Goal: Transaction & Acquisition: Register for event/course

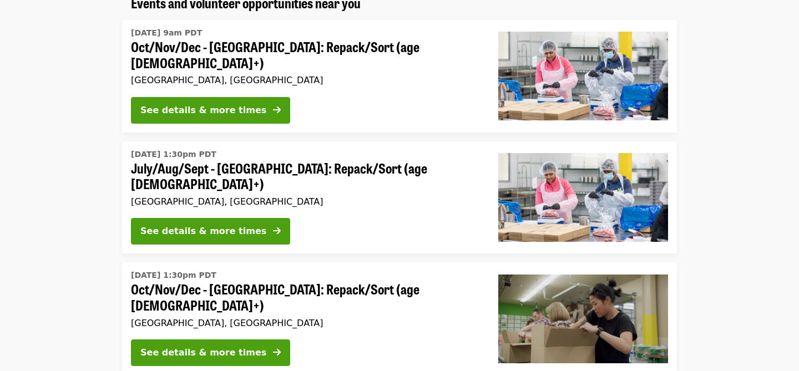
scroll to position [86, 0]
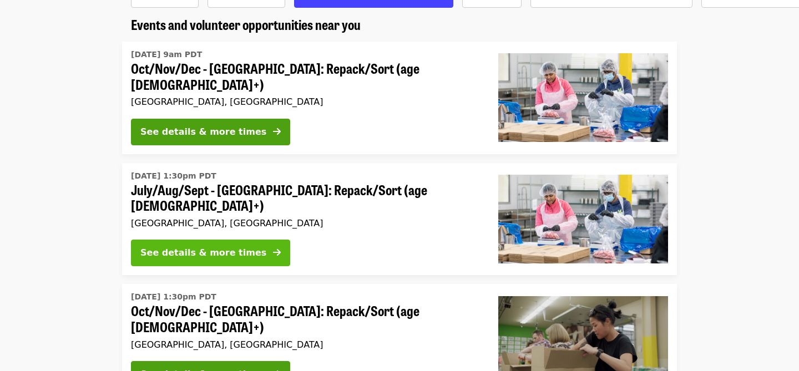
click at [273, 248] on icon "arrow-right icon" at bounding box center [277, 253] width 8 height 11
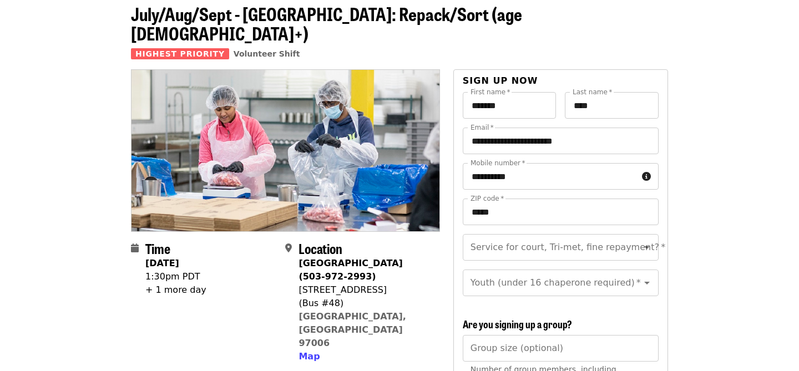
scroll to position [93, 0]
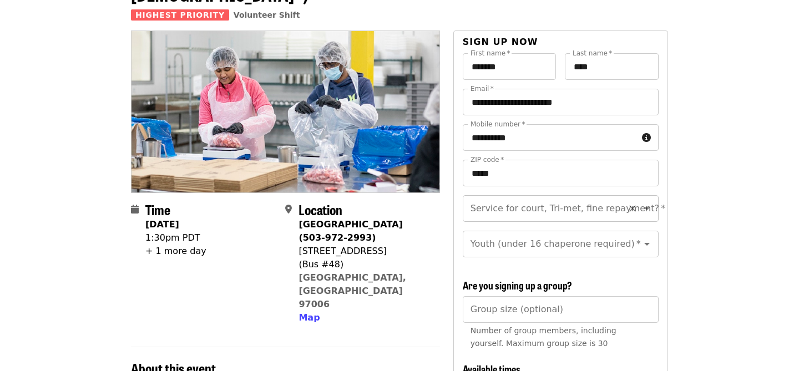
click at [648, 208] on icon "Open" at bounding box center [647, 209] width 6 height 3
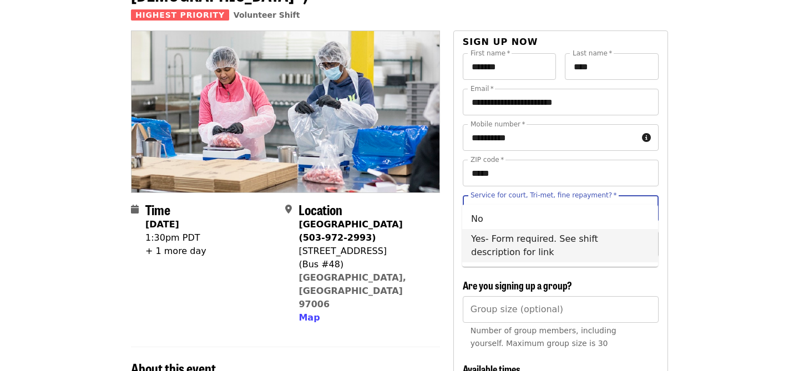
click at [631, 241] on li "Yes- Form required. See shift description for link" at bounding box center [560, 245] width 196 height 33
type input "**********"
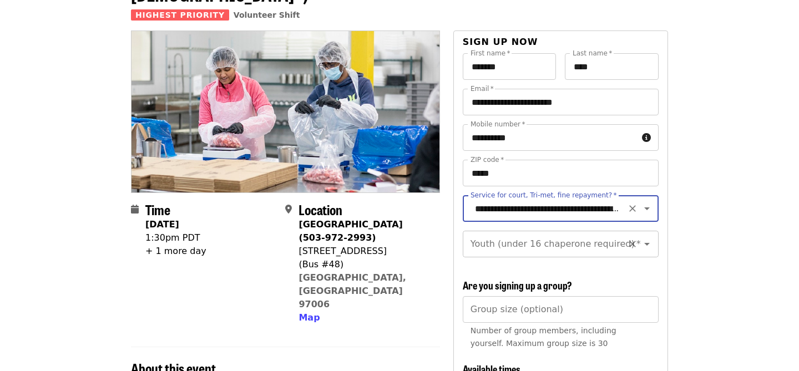
click at [647, 238] on icon "Open" at bounding box center [646, 244] width 13 height 13
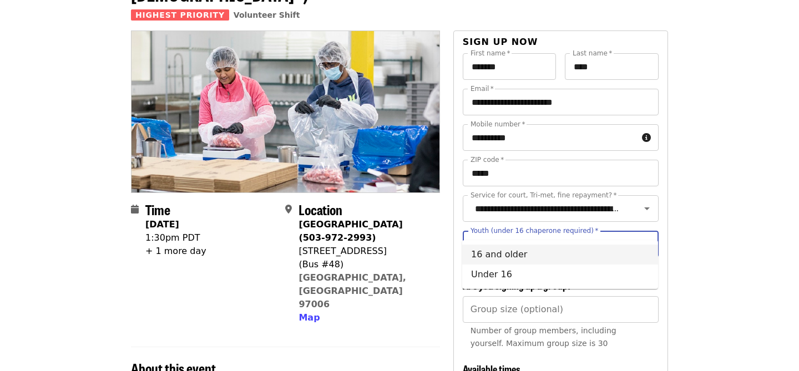
click at [626, 259] on li "16 and older" at bounding box center [560, 255] width 196 height 20
type input "**********"
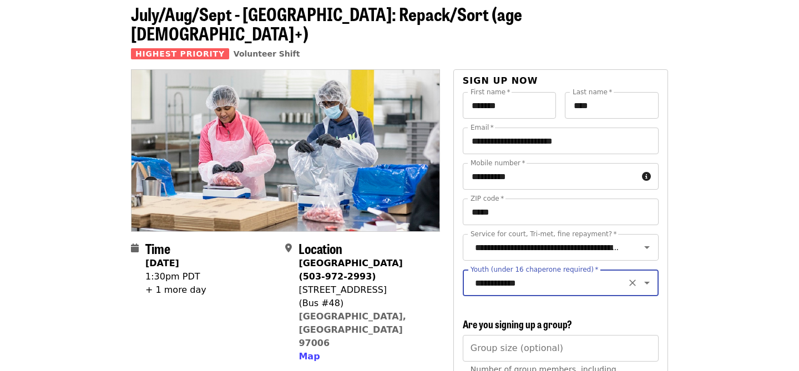
scroll to position [0, 0]
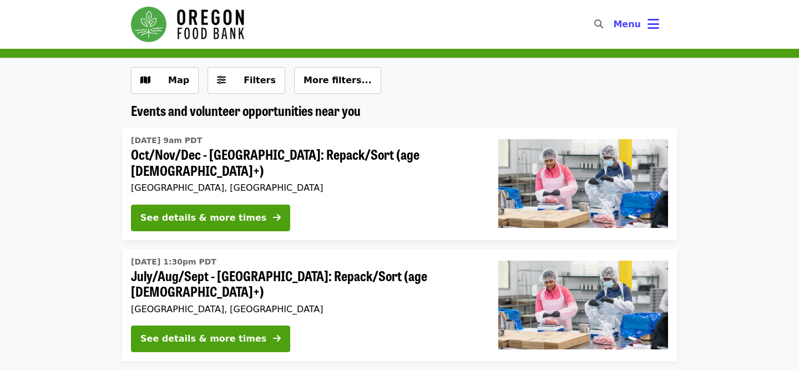
scroll to position [86, 0]
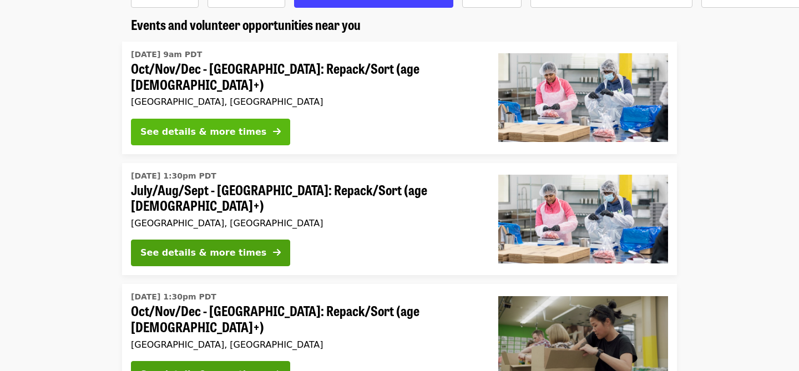
click at [246, 130] on button "See details & more times" at bounding box center [210, 132] width 159 height 27
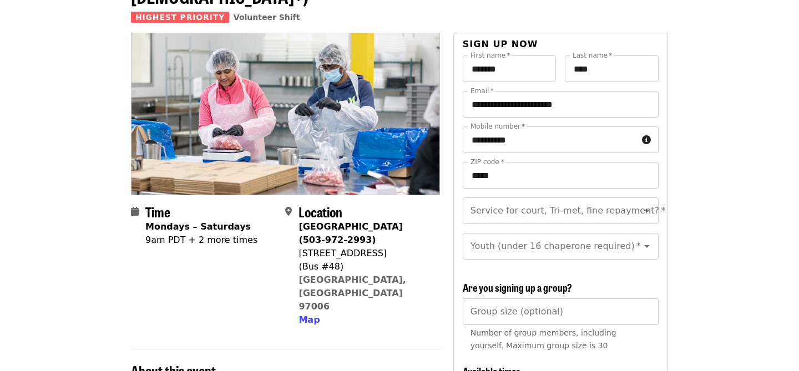
scroll to position [137, 0]
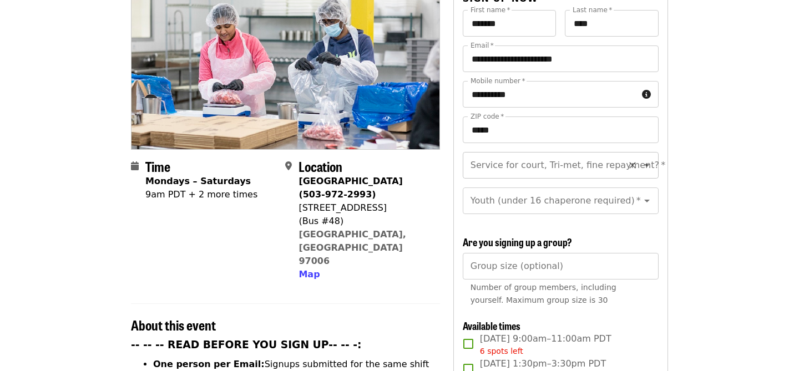
click at [648, 159] on icon "Open" at bounding box center [646, 165] width 13 height 13
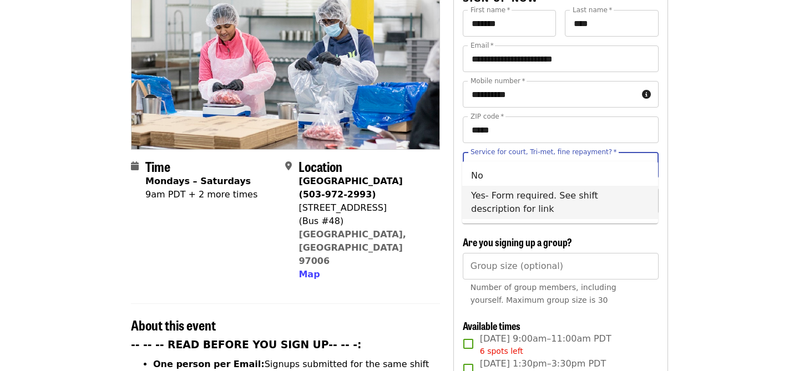
click at [631, 196] on li "Yes- Form required. See shift description for link" at bounding box center [560, 202] width 196 height 33
type input "**********"
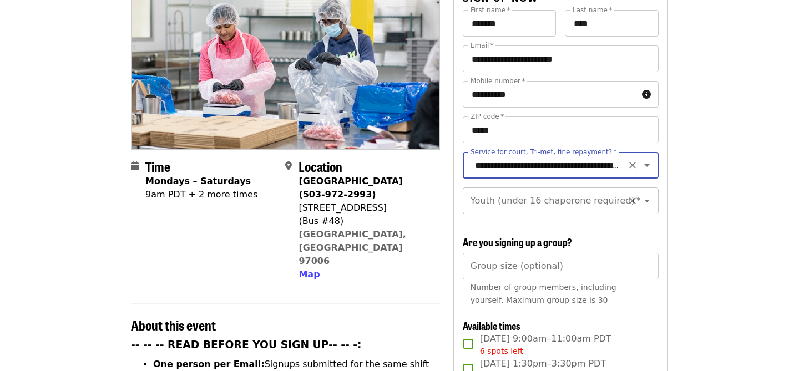
click at [649, 194] on icon "Open" at bounding box center [646, 200] width 13 height 13
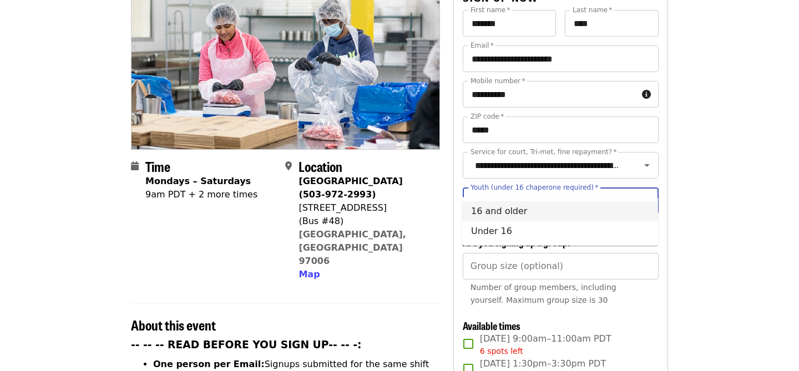
click at [637, 220] on li "16 and older" at bounding box center [560, 211] width 196 height 20
type input "**********"
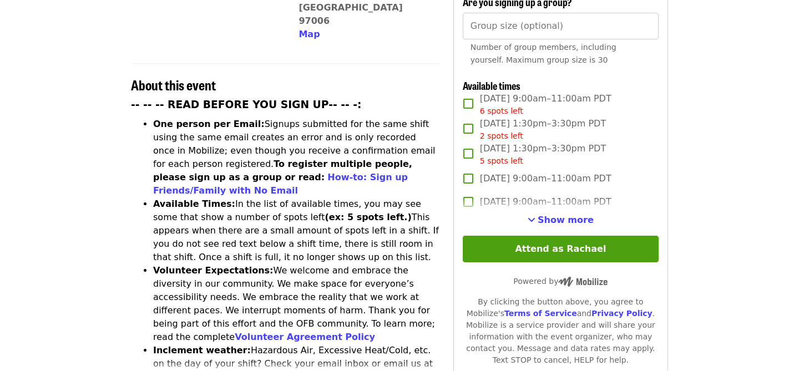
scroll to position [365, 0]
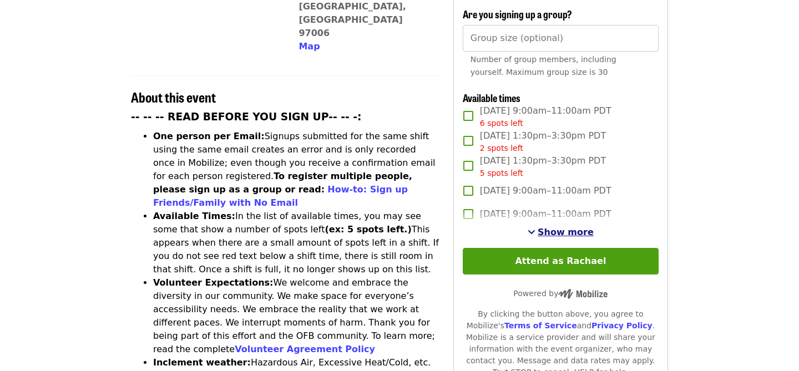
click at [583, 227] on span "Show more" at bounding box center [566, 232] width 56 height 11
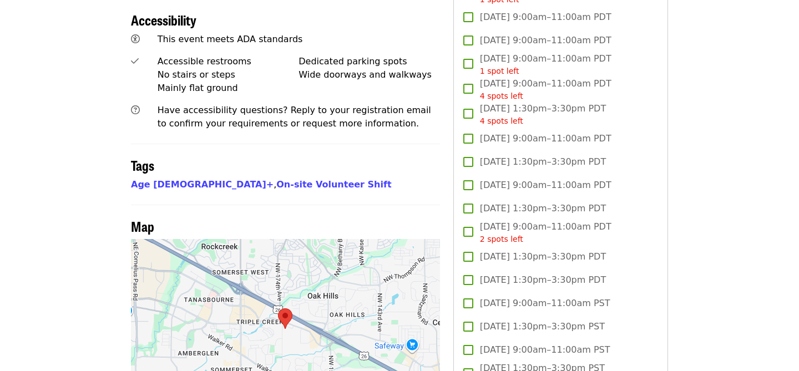
scroll to position [785, 0]
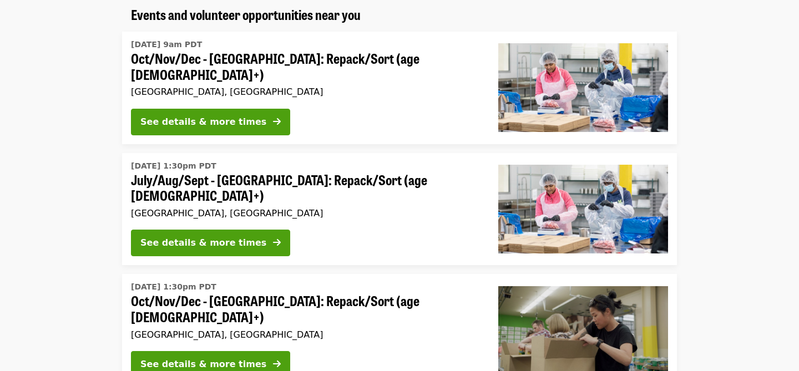
scroll to position [55, 0]
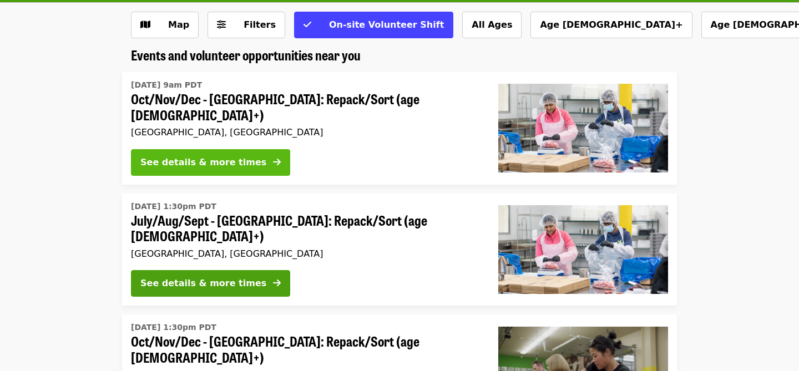
click at [260, 154] on button "See details & more times" at bounding box center [210, 162] width 159 height 27
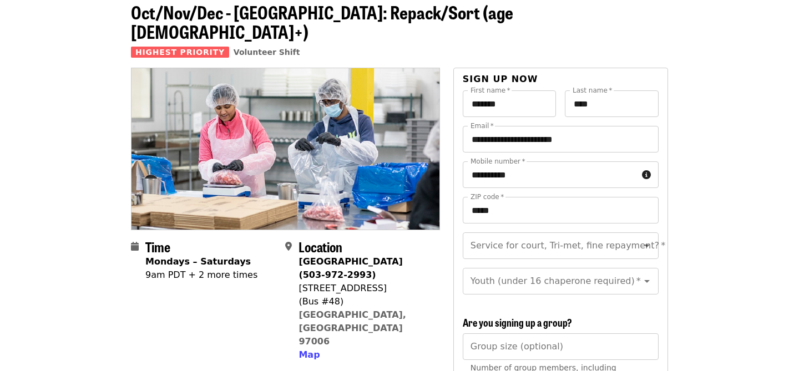
scroll to position [104, 0]
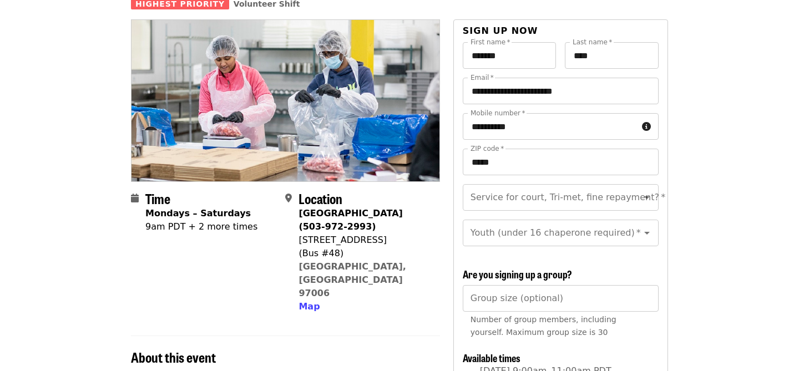
click at [200, 220] on div "9am PDT + 2 more times" at bounding box center [201, 226] width 112 height 13
click at [229, 216] on div "Time Mondays – Saturdays 9am PDT + 2 more times" at bounding box center [201, 252] width 112 height 123
click at [649, 191] on icon "Open" at bounding box center [646, 197] width 13 height 13
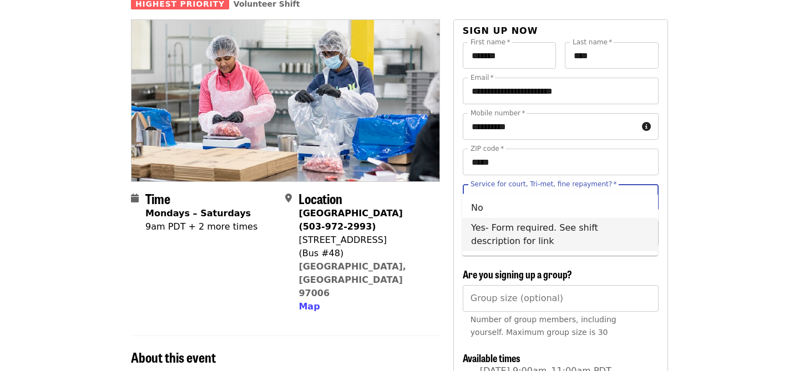
click at [633, 227] on li "Yes- Form required. See shift description for link" at bounding box center [560, 234] width 196 height 33
type input "**********"
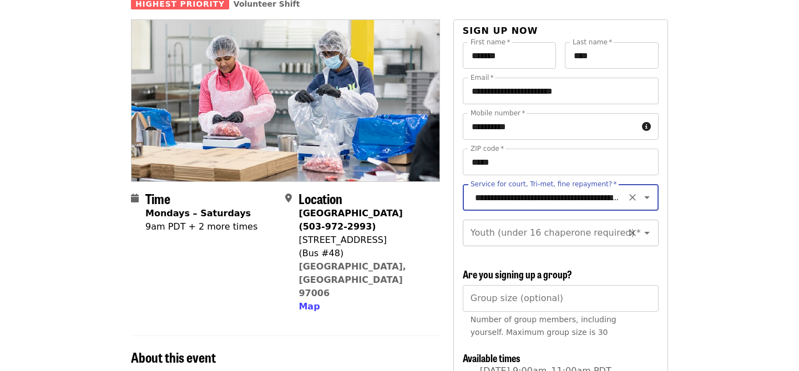
click at [648, 226] on icon "Open" at bounding box center [646, 232] width 13 height 13
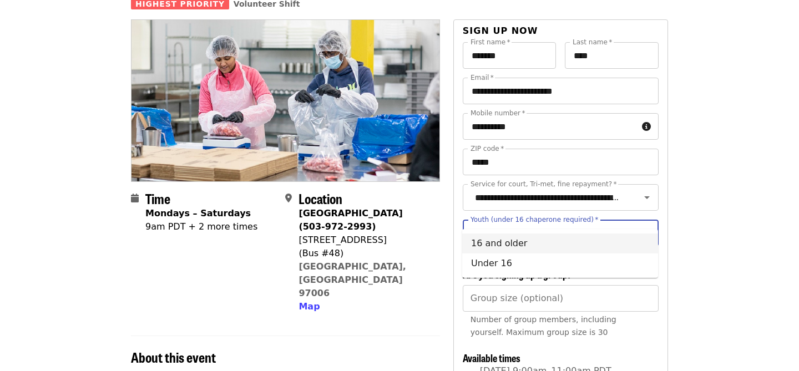
click at [642, 242] on li "16 and older" at bounding box center [560, 244] width 196 height 20
type input "**********"
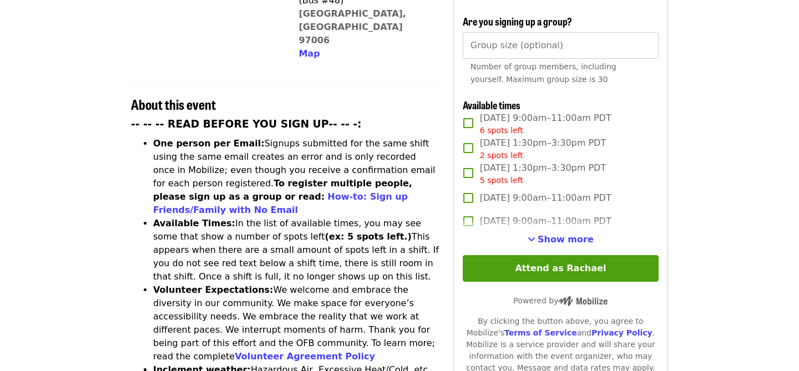
scroll to position [331, 0]
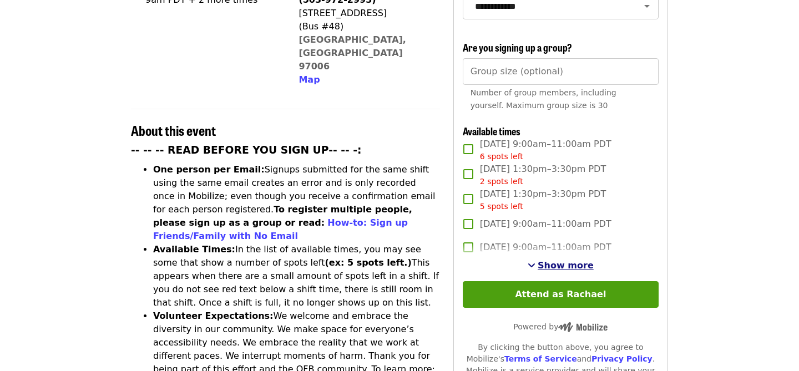
click at [582, 260] on span "Show more" at bounding box center [566, 265] width 56 height 11
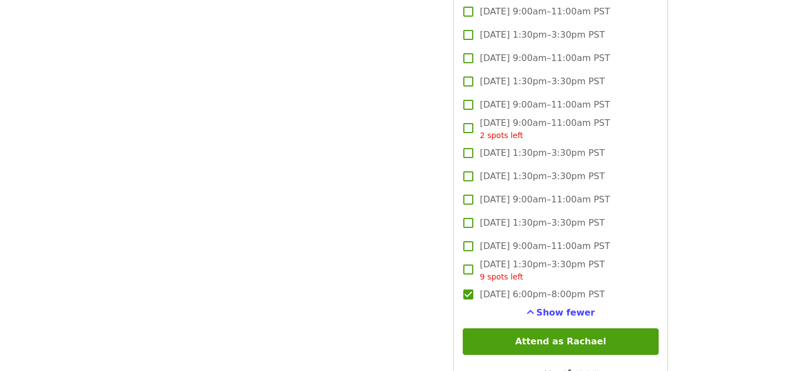
scroll to position [1974, 0]
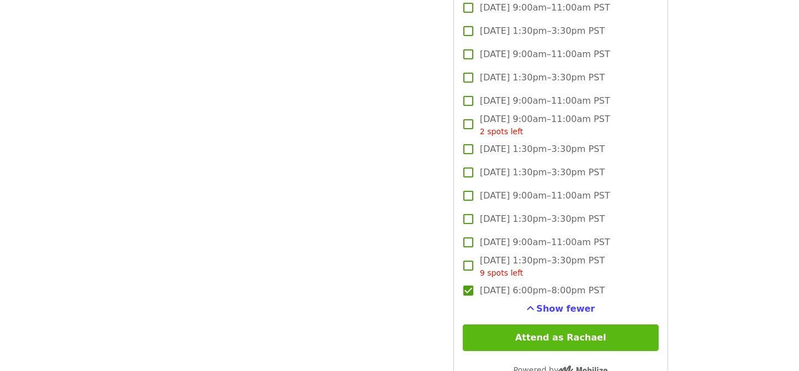
click at [608, 325] on button "Attend as Rachael" at bounding box center [561, 338] width 196 height 27
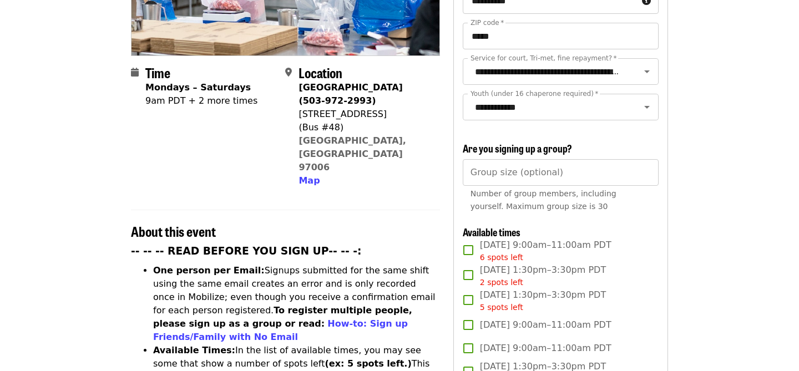
scroll to position [0, 0]
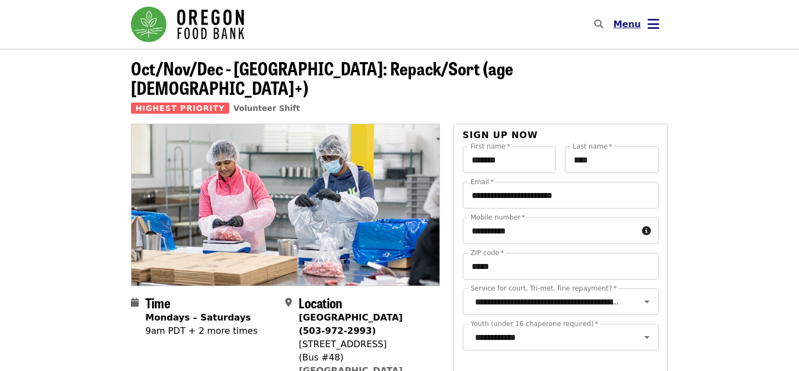
click at [658, 25] on icon "bars icon" at bounding box center [654, 24] width 12 height 16
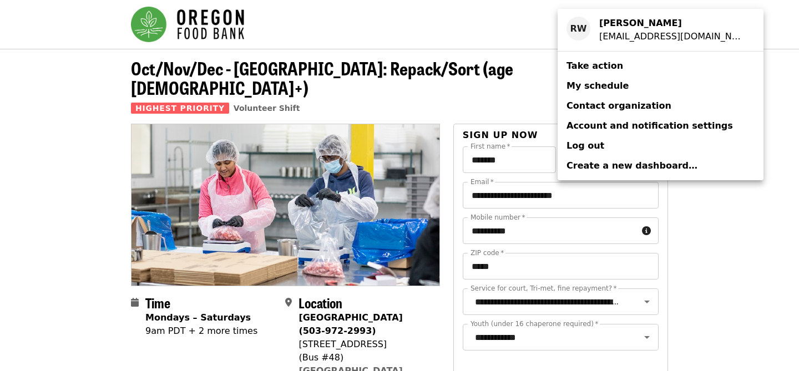
click at [612, 89] on span "My schedule" at bounding box center [598, 85] width 62 height 11
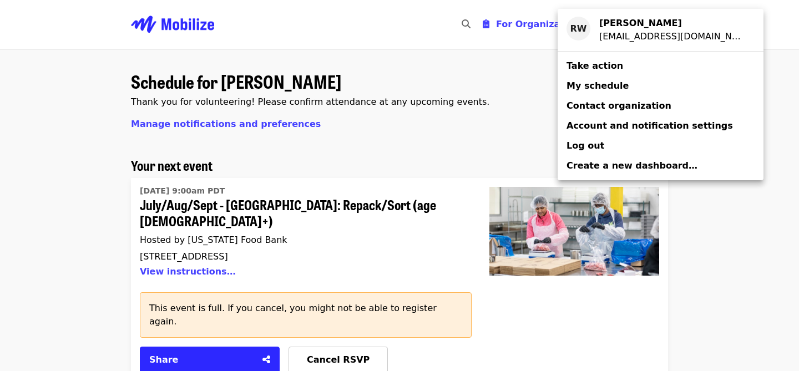
click at [459, 238] on div "Account menu" at bounding box center [399, 185] width 799 height 371
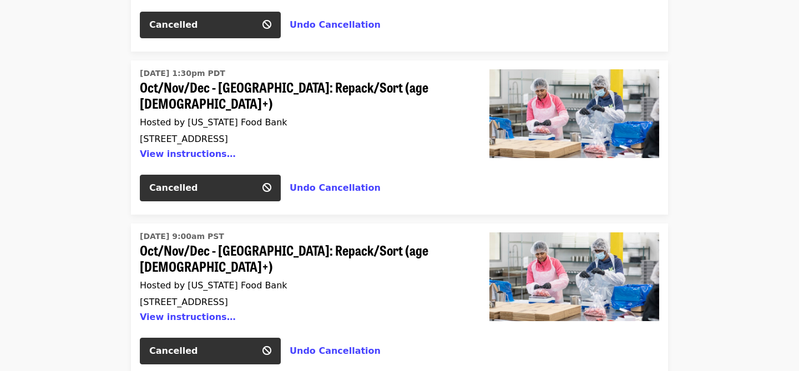
scroll to position [3491, 0]
